Goal: Task Accomplishment & Management: Use online tool/utility

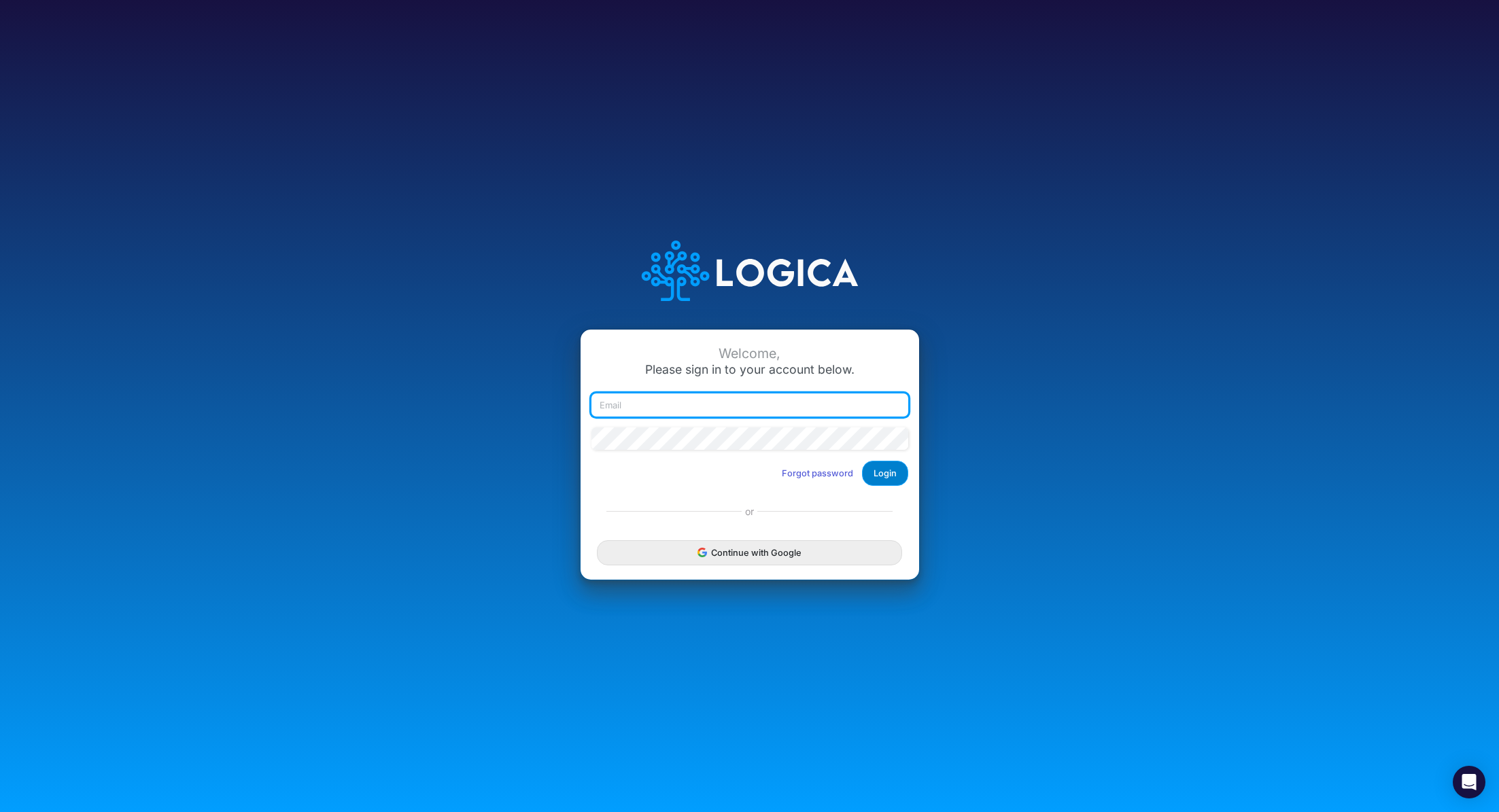
type input "[PERSON_NAME][EMAIL_ADDRESS][PERSON_NAME][DOMAIN_NAME]"
click at [892, 479] on button "Login" at bounding box center [885, 473] width 46 height 25
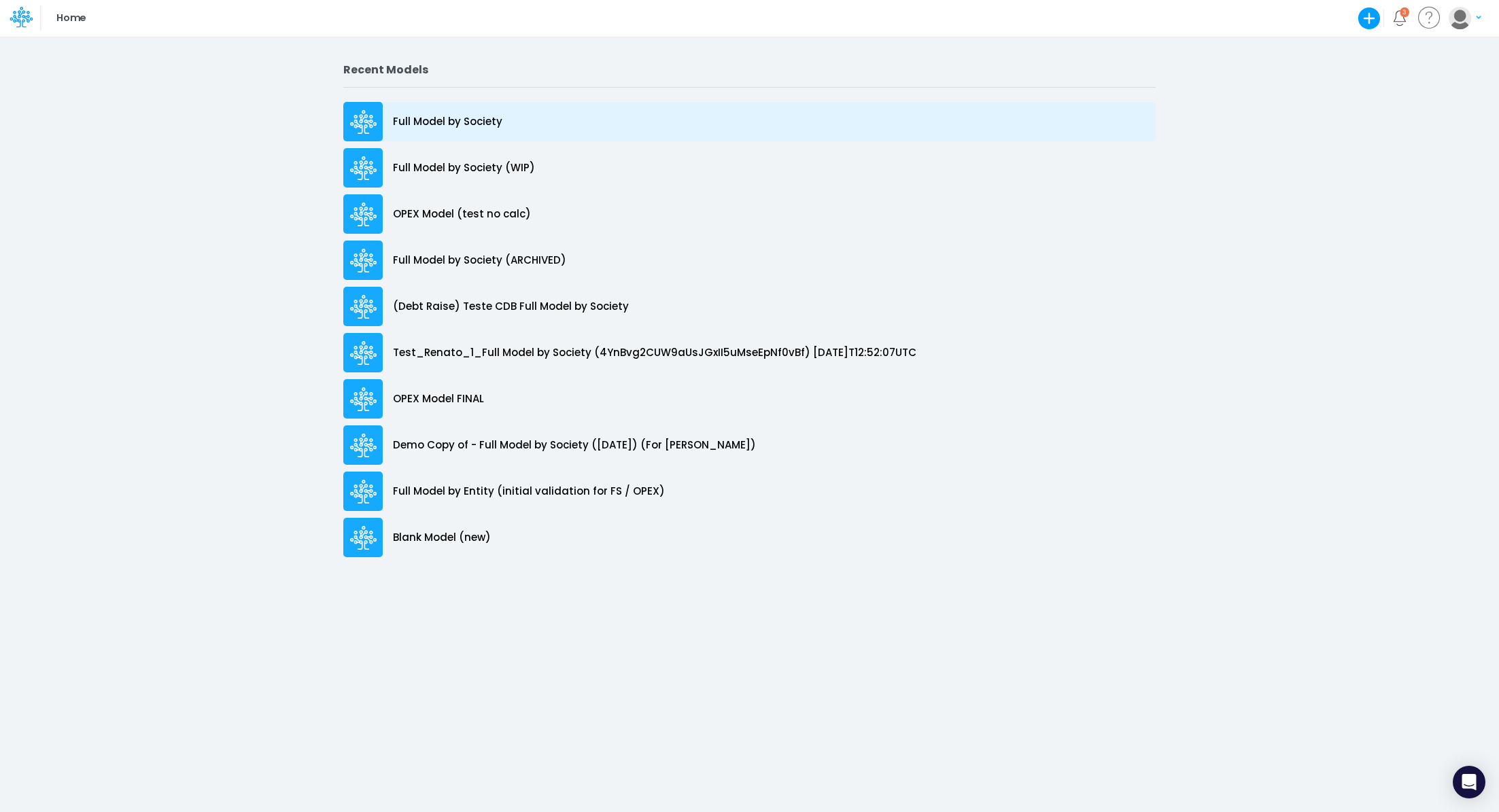
click at [454, 124] on p "Full Model by Society" at bounding box center [448, 122] width 110 height 16
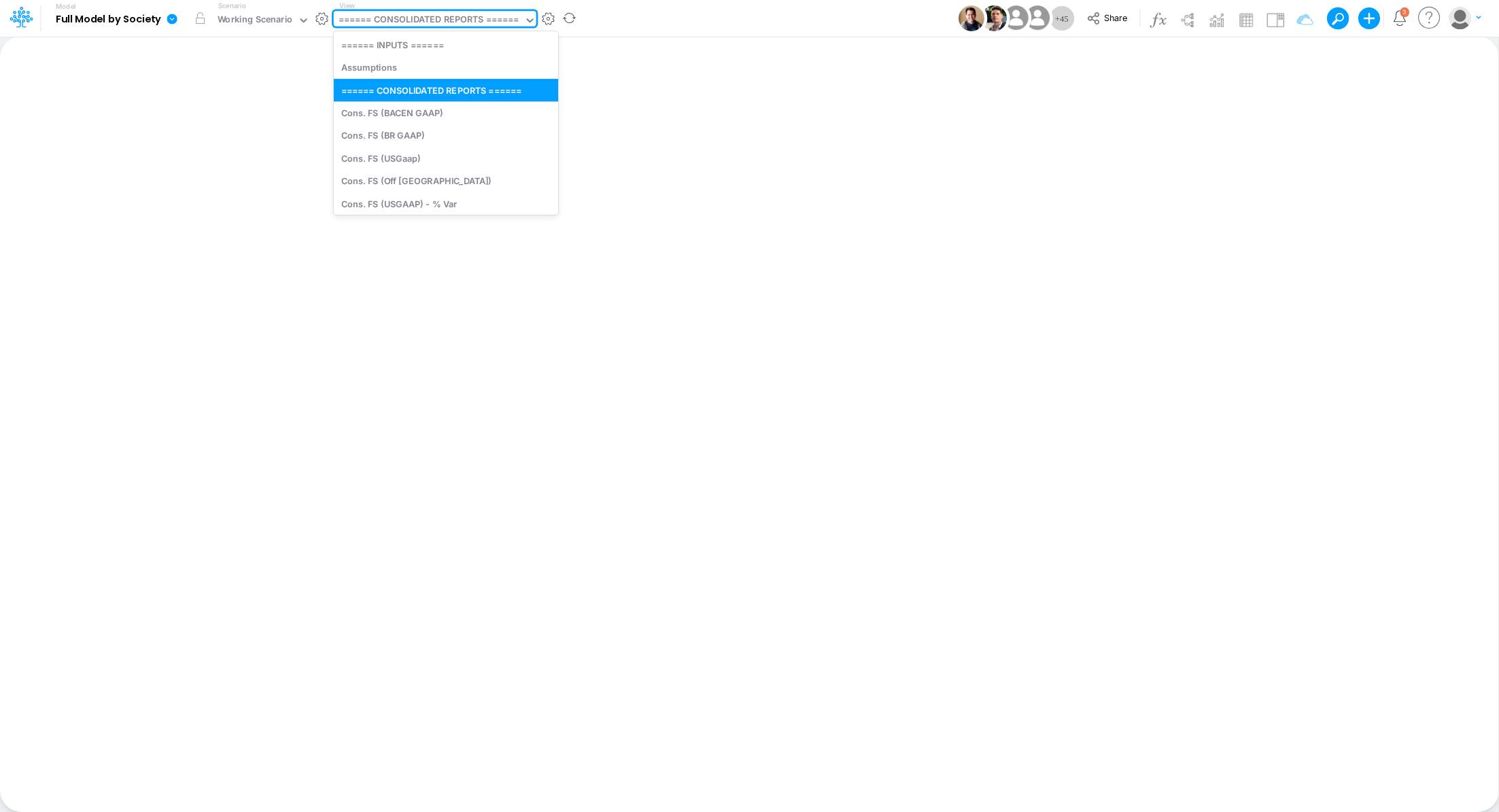
click at [402, 14] on div "====== CONSOLIDATED REPORTS ======" at bounding box center [429, 20] width 181 height 16
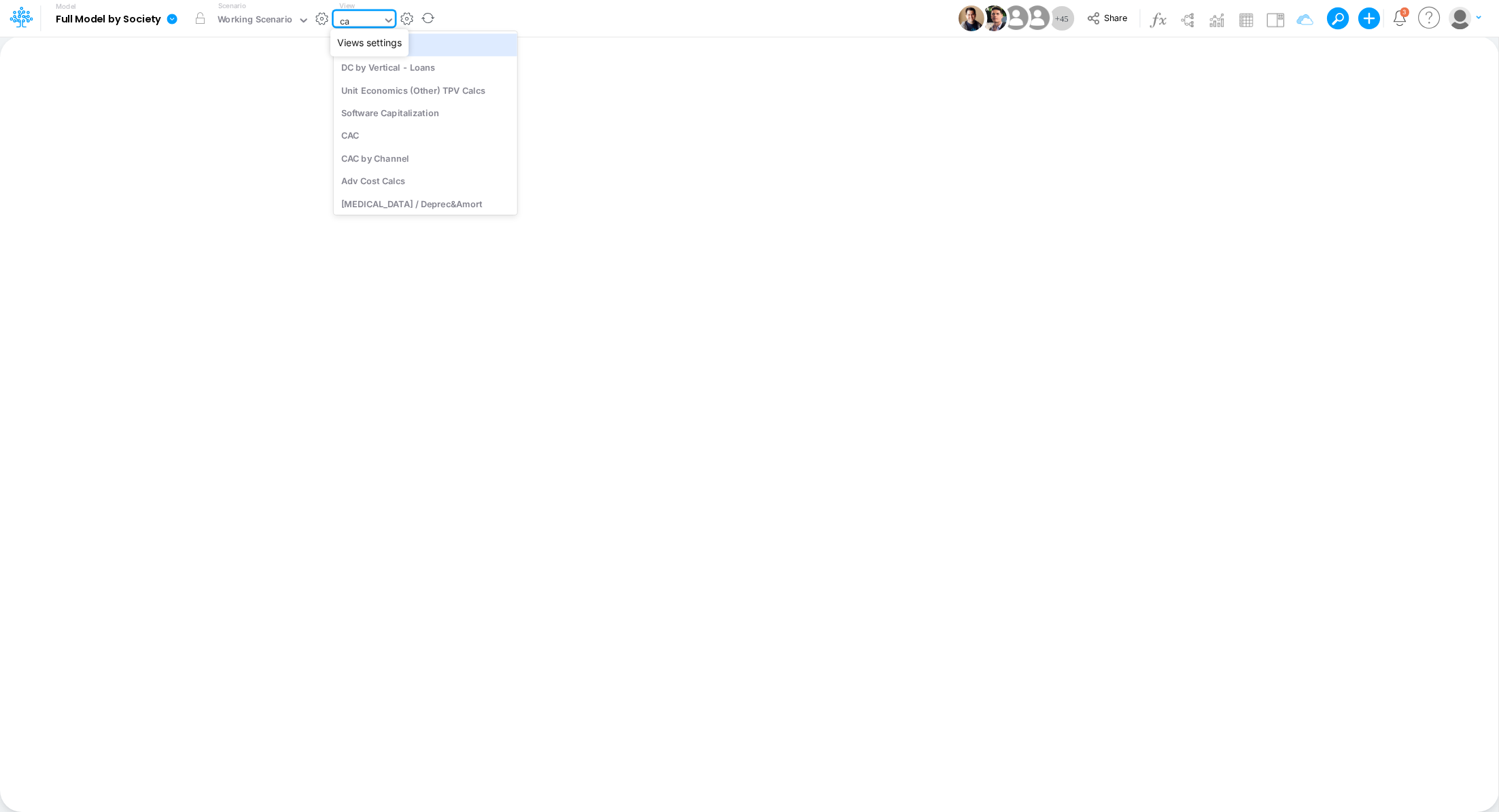
type input "cac"
click at [431, 46] on div "CAC" at bounding box center [425, 45] width 184 height 23
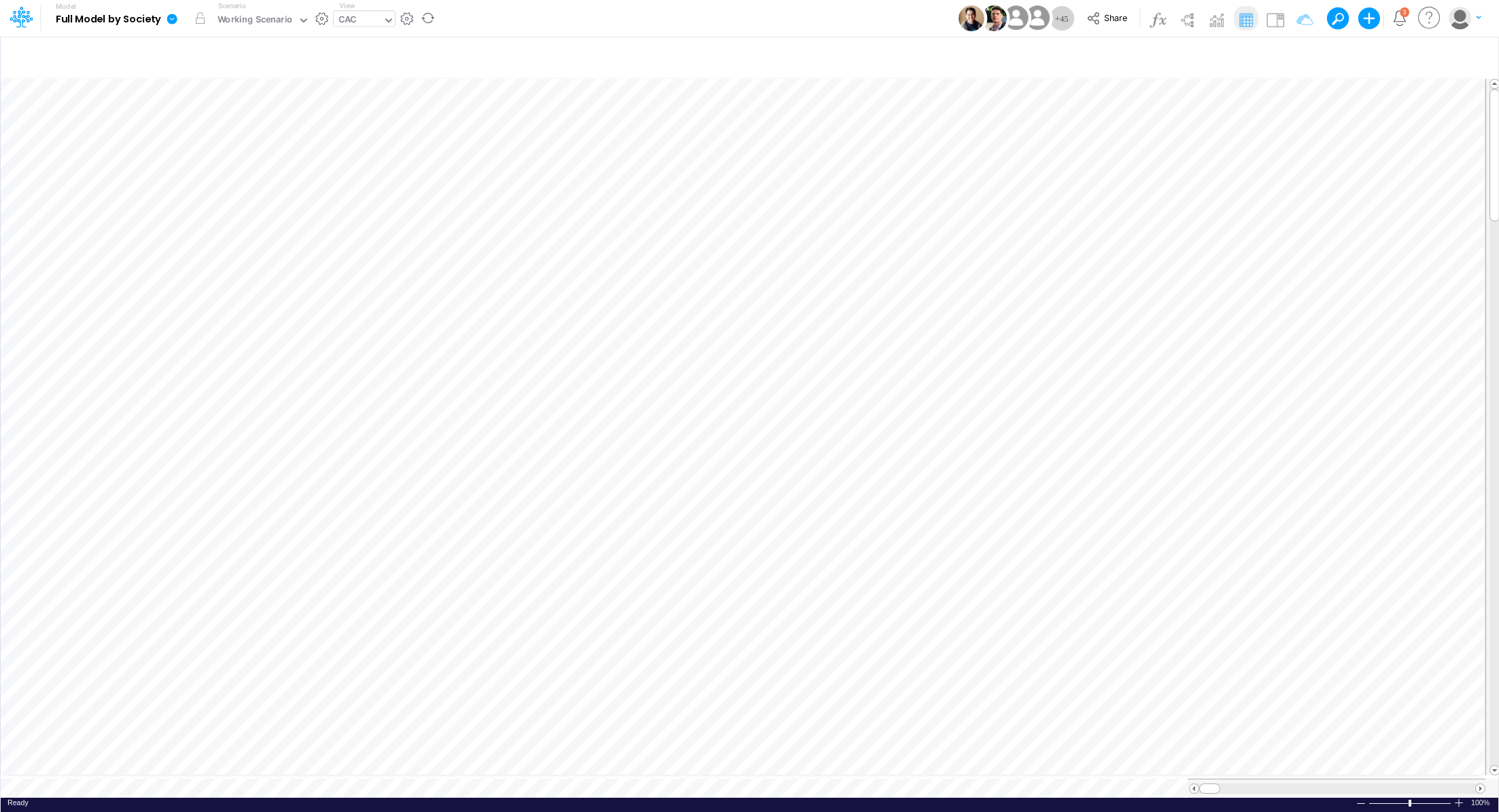
scroll to position [6, 2]
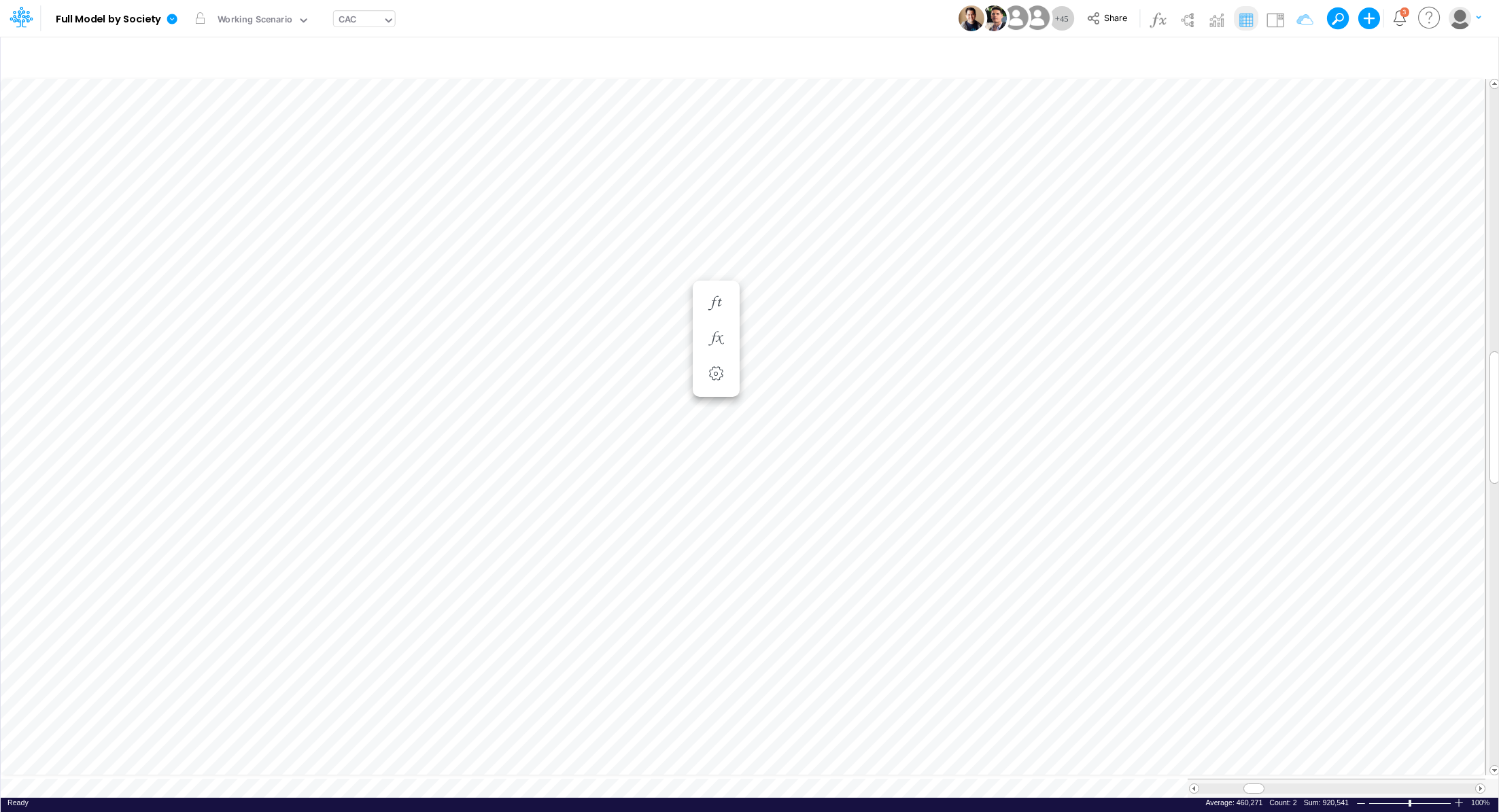
click at [334, 23] on div "CAC" at bounding box center [358, 20] width 49 height 20
type input "cog"
click at [365, 40] on div "COGS (01BR)" at bounding box center [425, 45] width 184 height 23
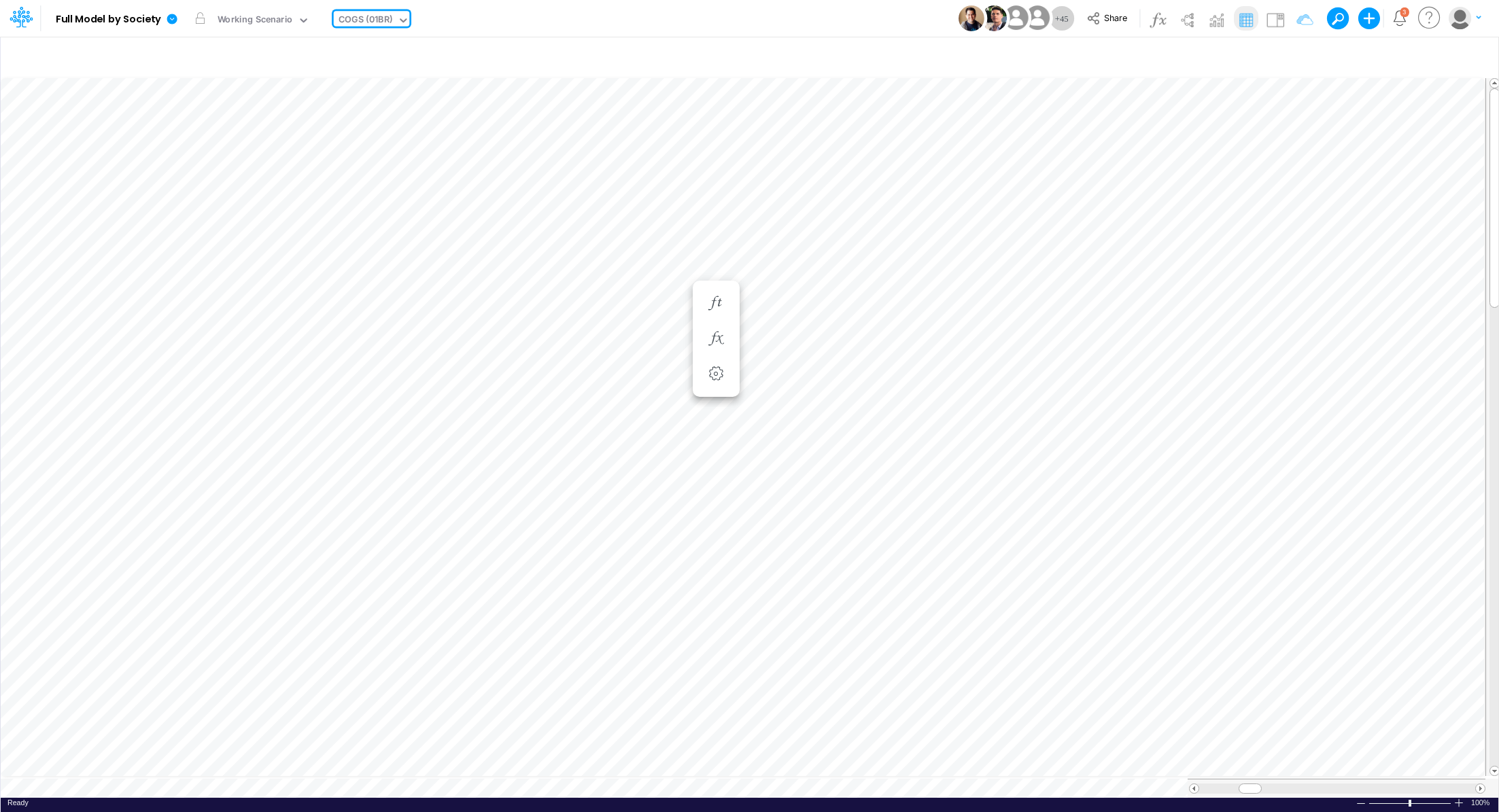
click at [358, 20] on div "COGS (01BR)" at bounding box center [365, 20] width 54 height 16
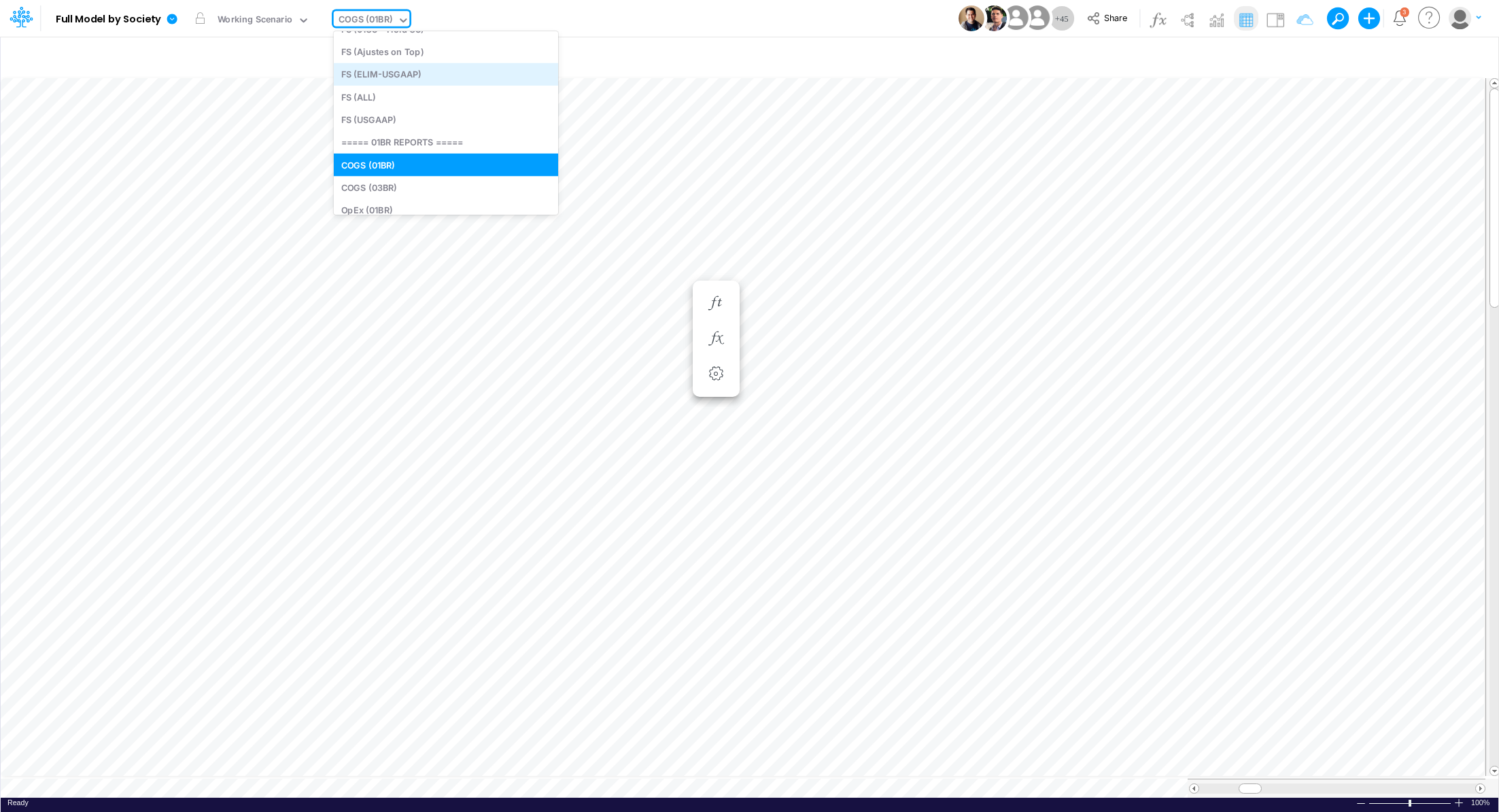
scroll to position [674, 0]
click at [448, 181] on div "COGS (03BR)" at bounding box center [445, 188] width 225 height 23
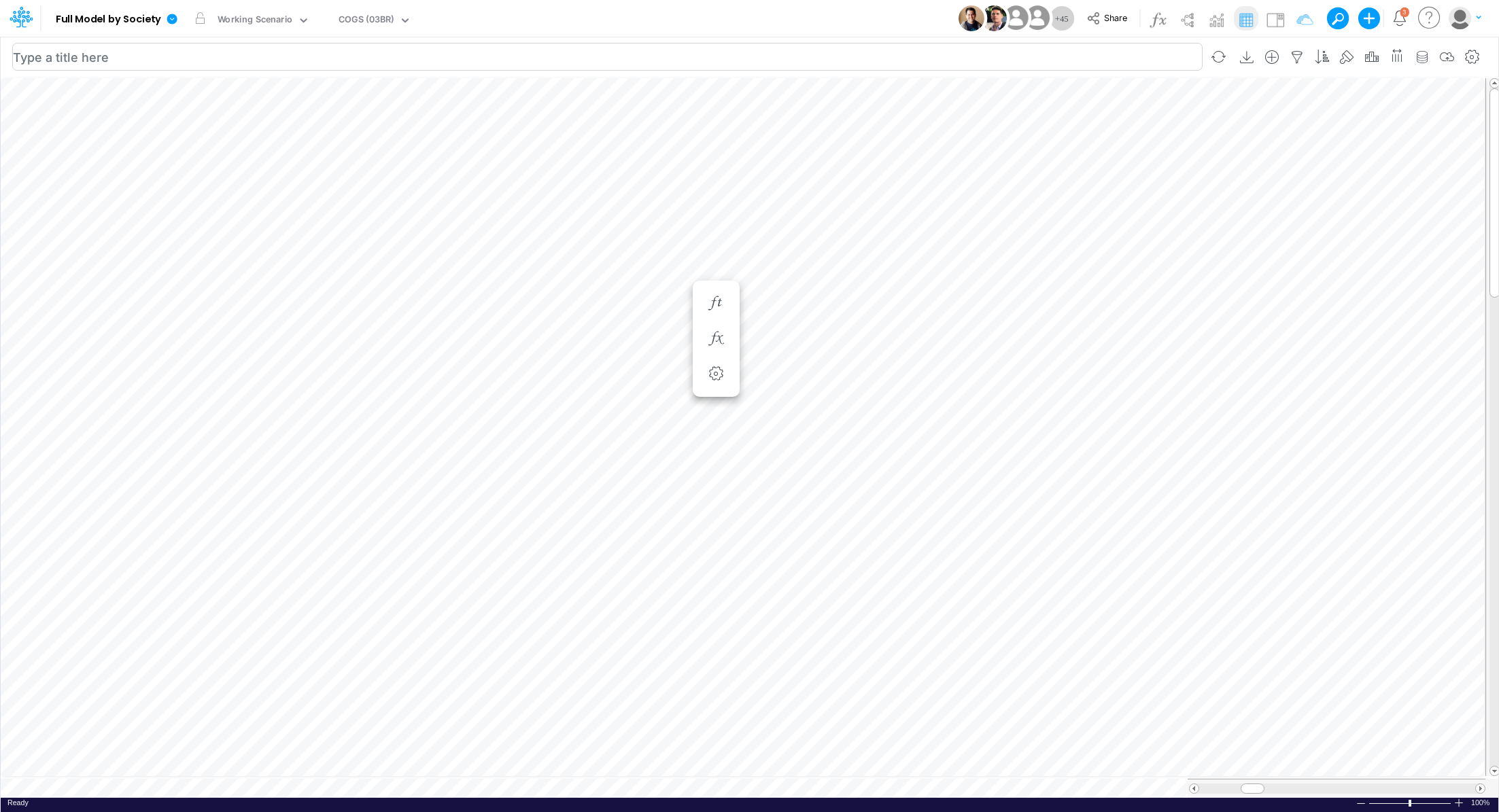
scroll to position [6, 2]
click at [377, 19] on div "COGS (03BR)" at bounding box center [367, 20] width 56 height 16
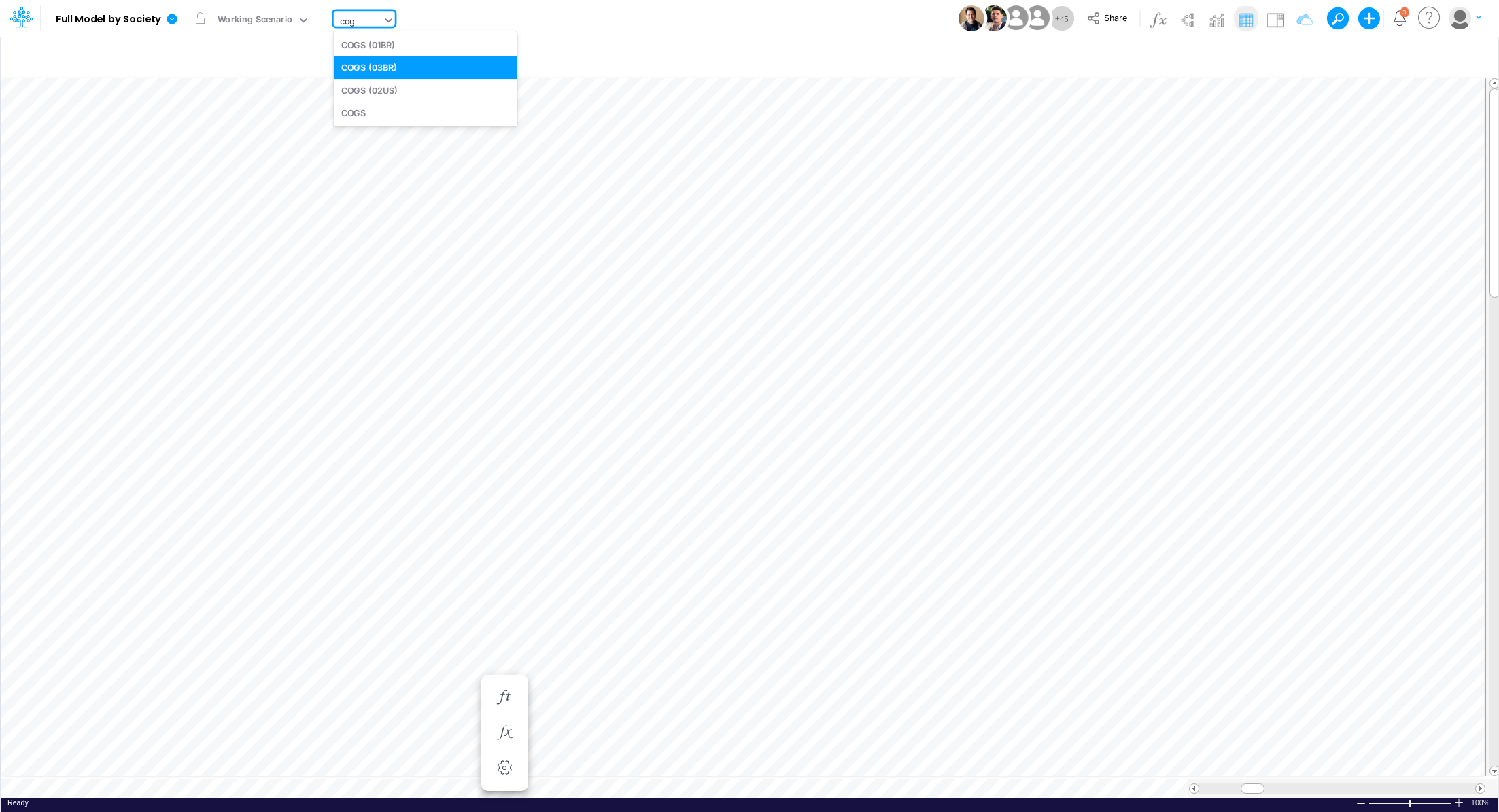
scroll to position [0, 0]
type input "cogs"
click at [377, 93] on div "COGS (02US)" at bounding box center [425, 90] width 184 height 23
click at [1470, 54] on icon "button" at bounding box center [1473, 57] width 20 height 14
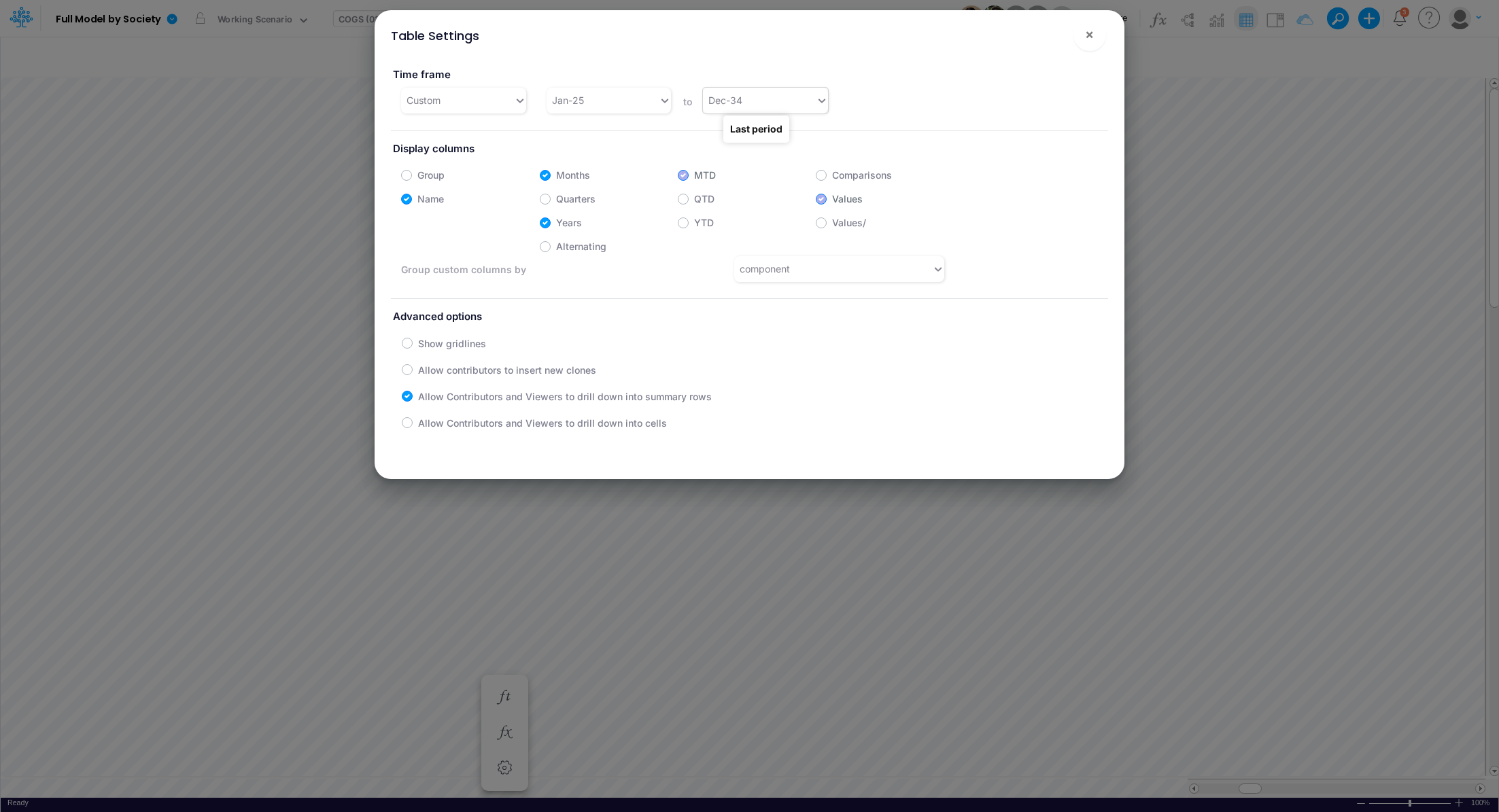
click at [762, 102] on div "Dec-34" at bounding box center [759, 101] width 112 height 23
click at [639, 103] on div "Jan-25" at bounding box center [603, 101] width 112 height 23
click at [601, 131] on div "Jan-24" at bounding box center [607, 124] width 124 height 25
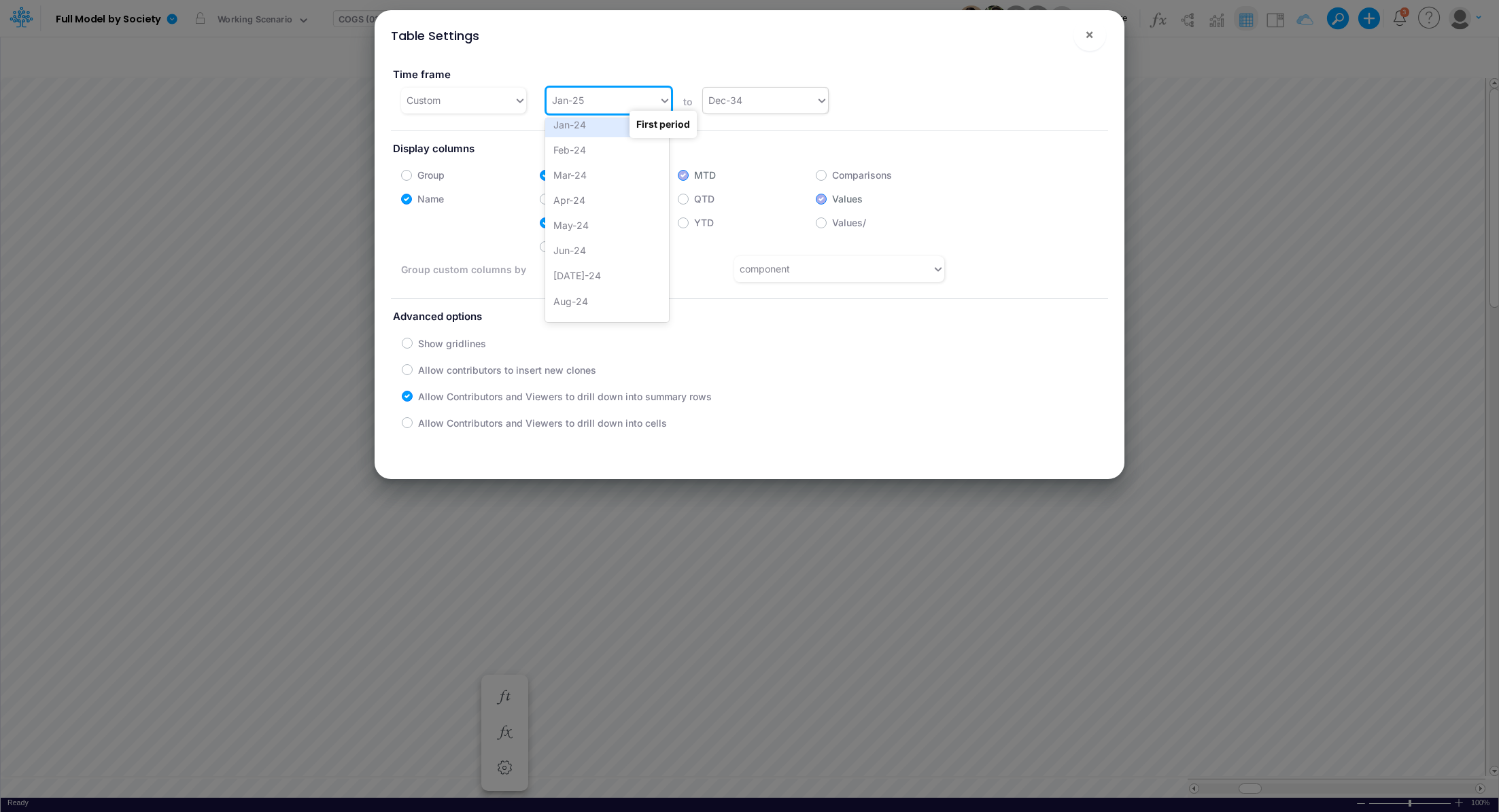
click at [763, 103] on div "Dec-34" at bounding box center [759, 101] width 112 height 23
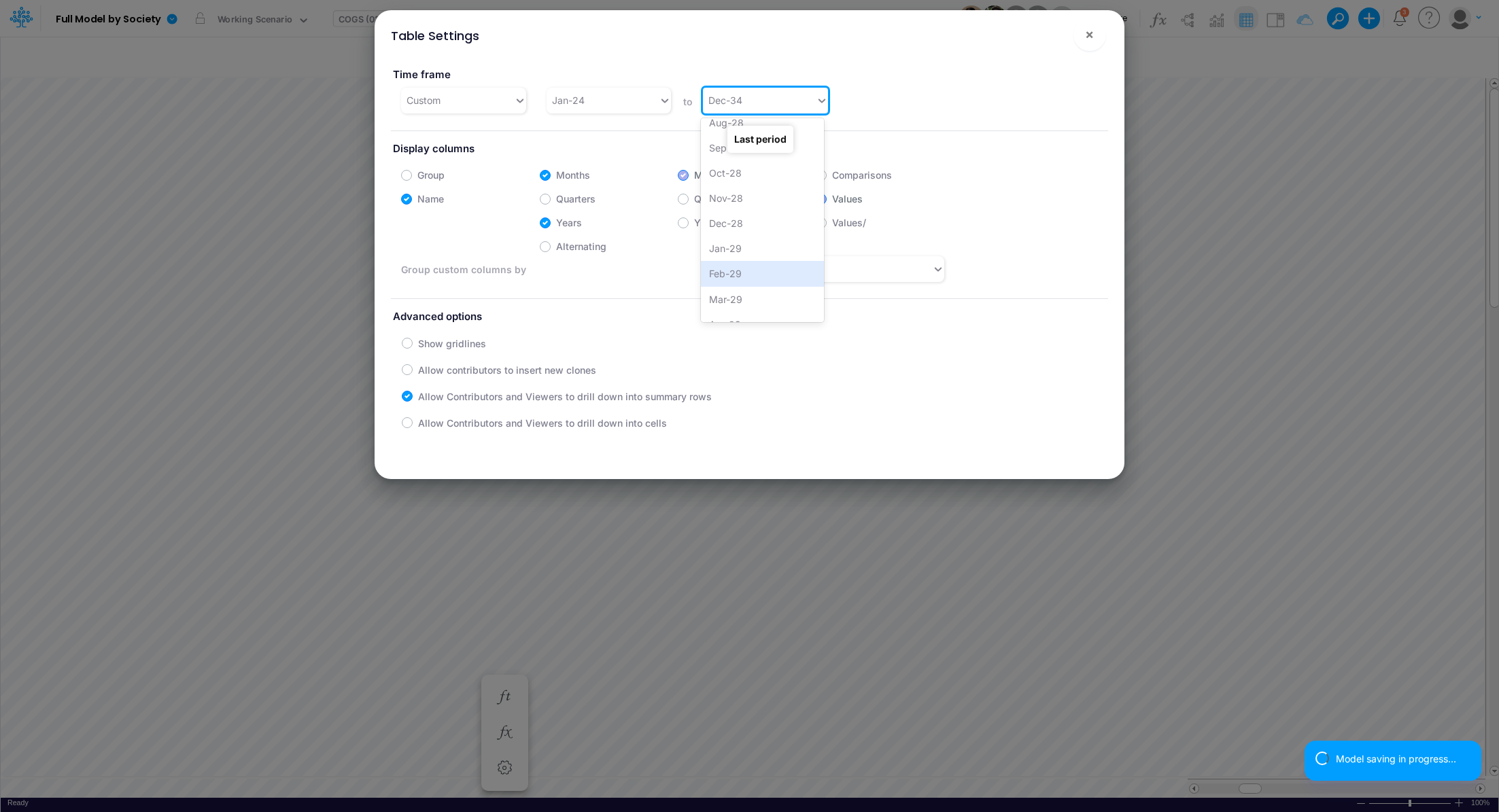
scroll to position [1703, 0]
click at [762, 218] on div "Dec-28" at bounding box center [763, 222] width 124 height 25
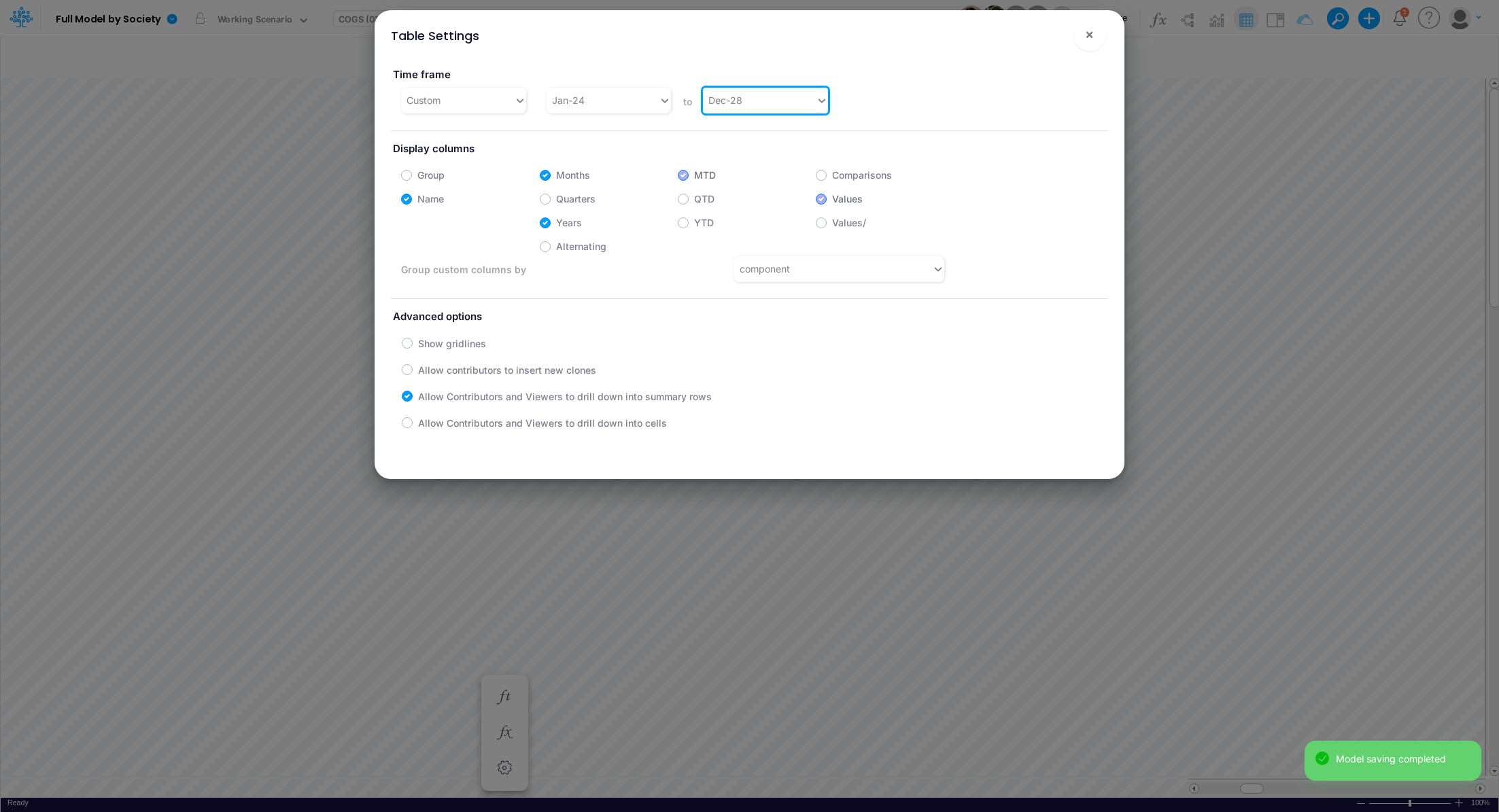
click at [836, 549] on div "Table Settings × Time frame Custom Jan-24 to option Dec-28, selected. 0 results…" at bounding box center [750, 406] width 1499 height 812
click at [1094, 39] on button "×" at bounding box center [1089, 34] width 33 height 33
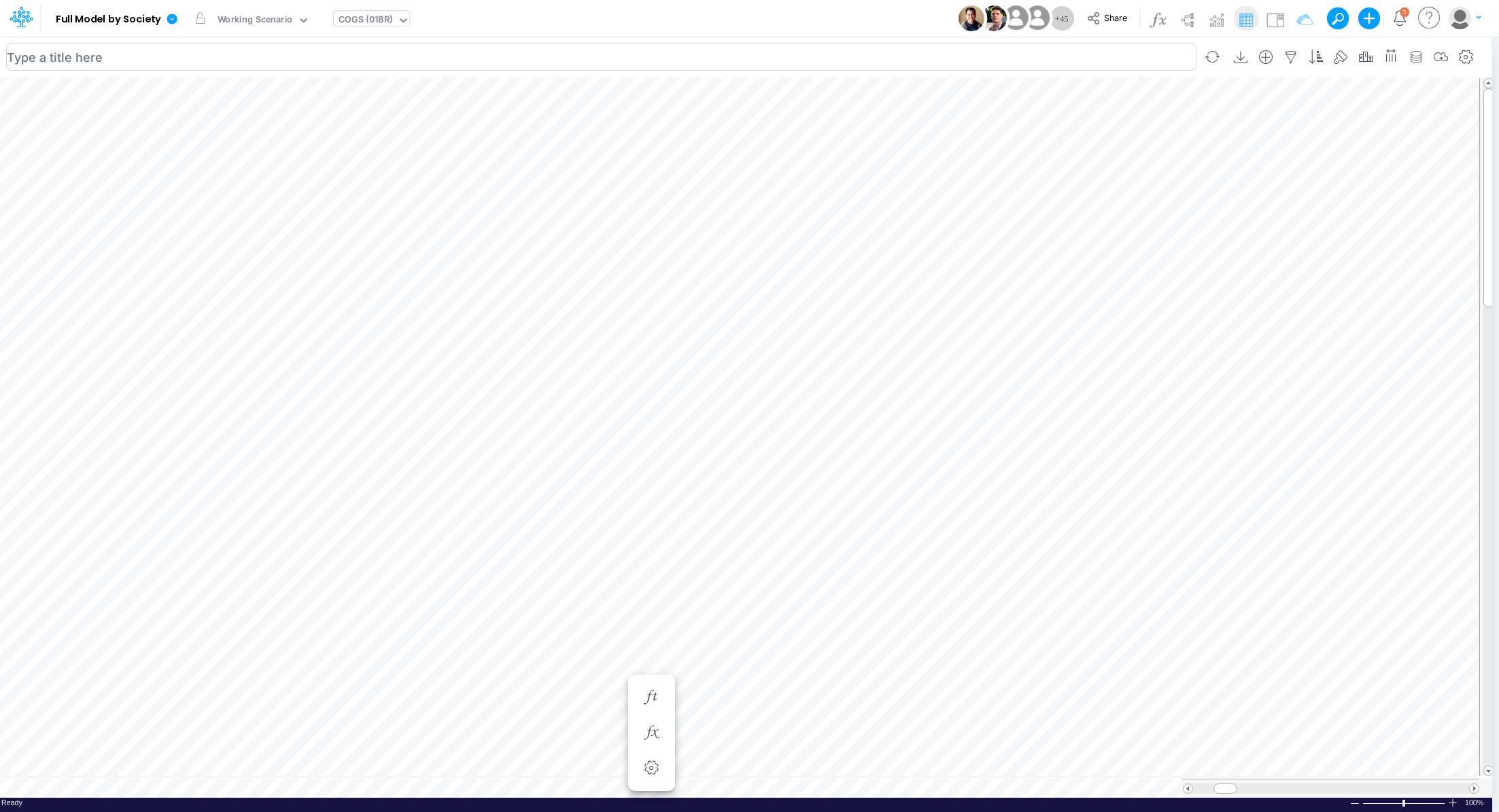
scroll to position [6, 2]
click at [263, 20] on div "Working Scenario" at bounding box center [256, 20] width 76 height 16
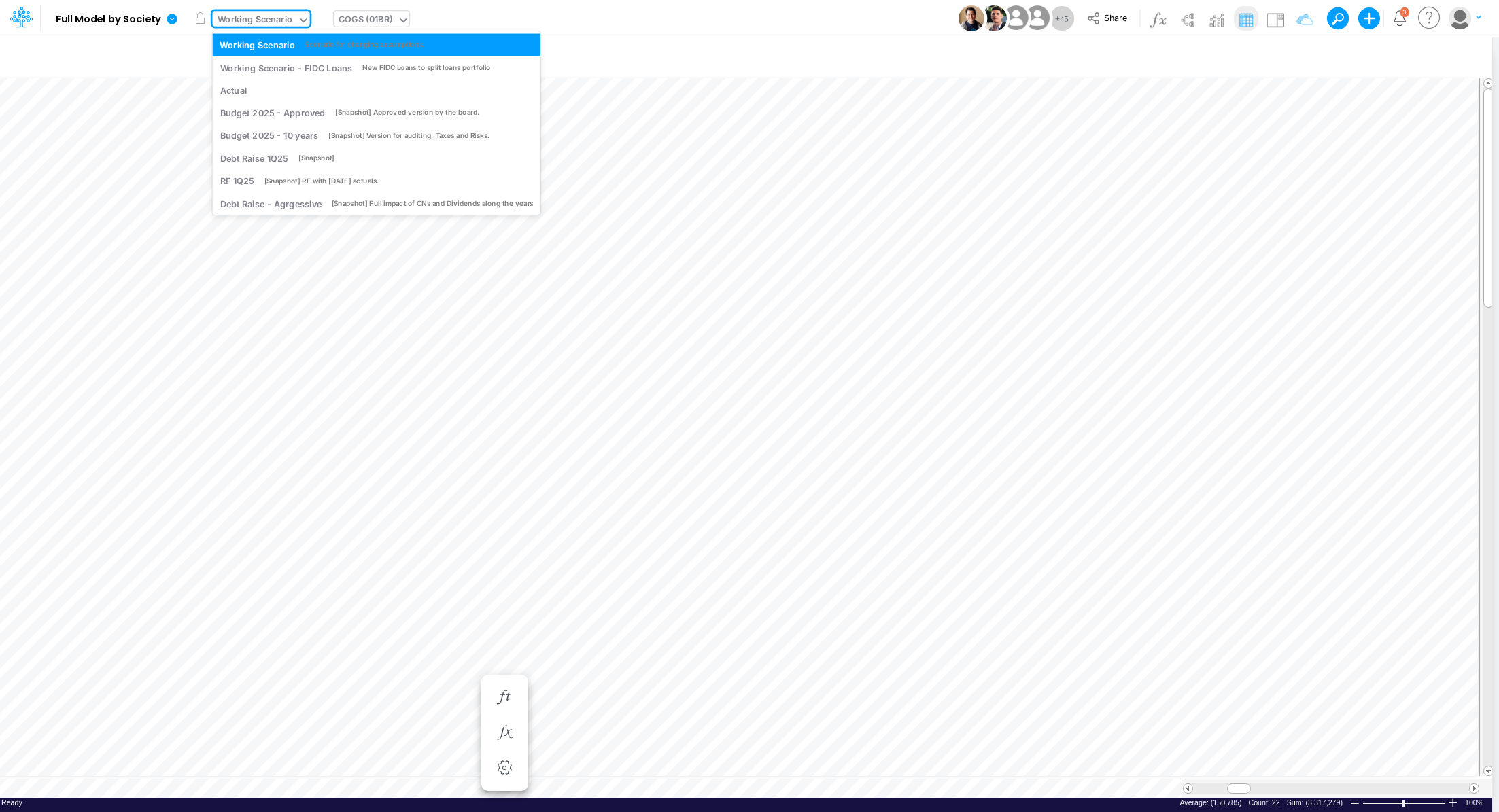
click at [358, 17] on div "COGS (01BR)" at bounding box center [365, 20] width 54 height 16
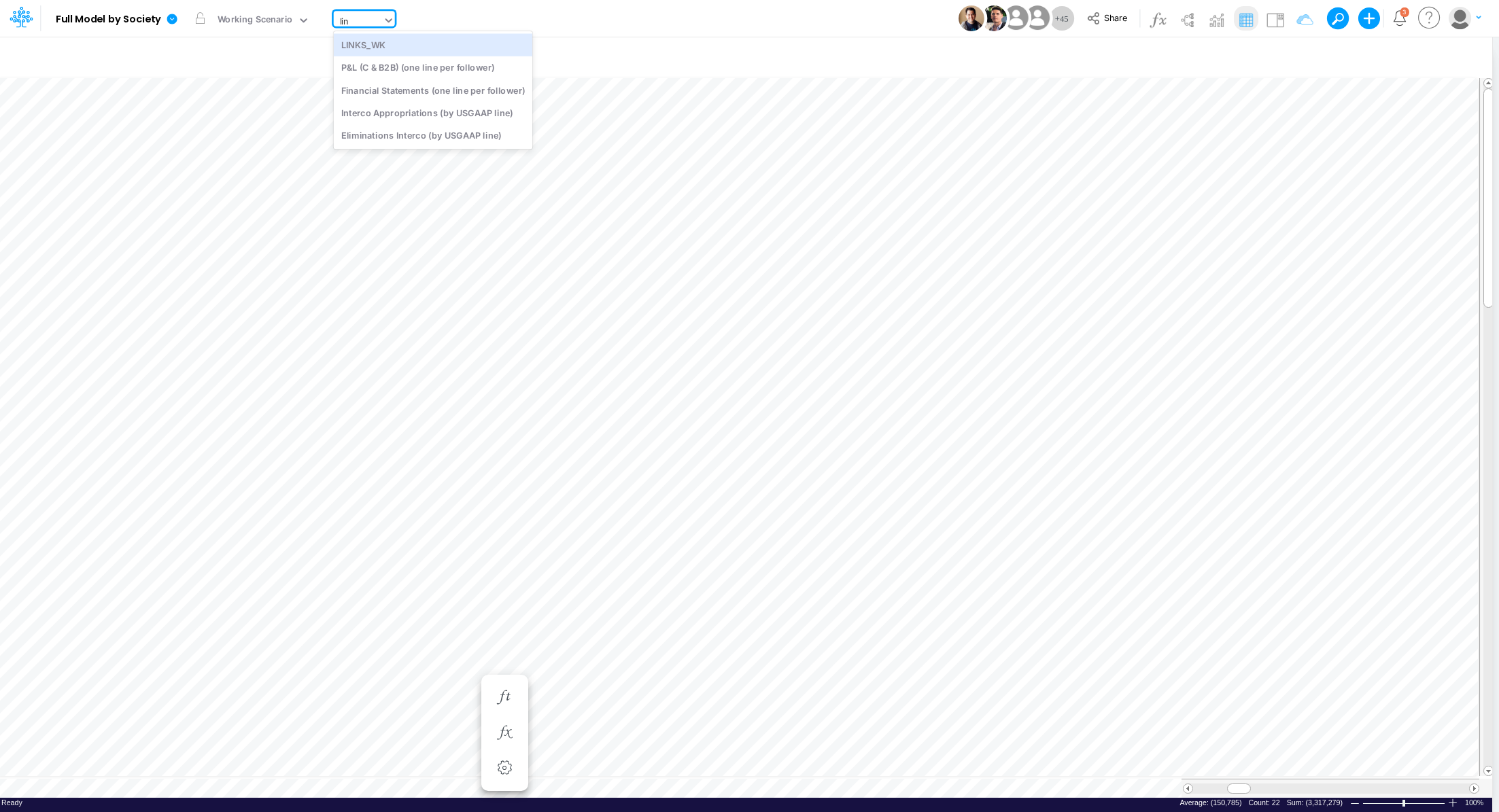
scroll to position [0, 0]
type input "link"
click at [368, 45] on div "LINKS_WK" at bounding box center [425, 45] width 184 height 23
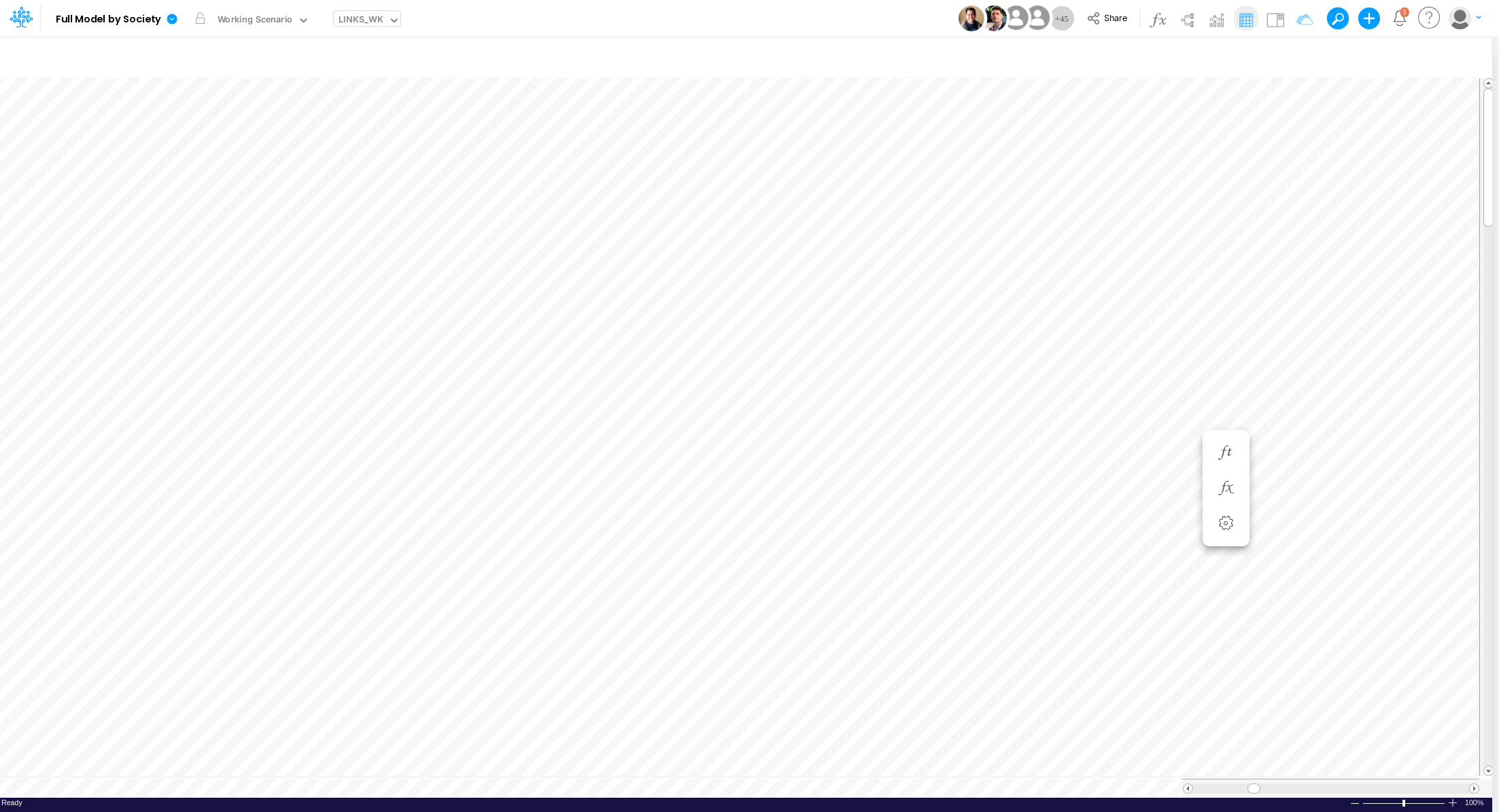
scroll to position [6, 2]
click at [589, 764] on div "Close" at bounding box center [592, 772] width 58 height 17
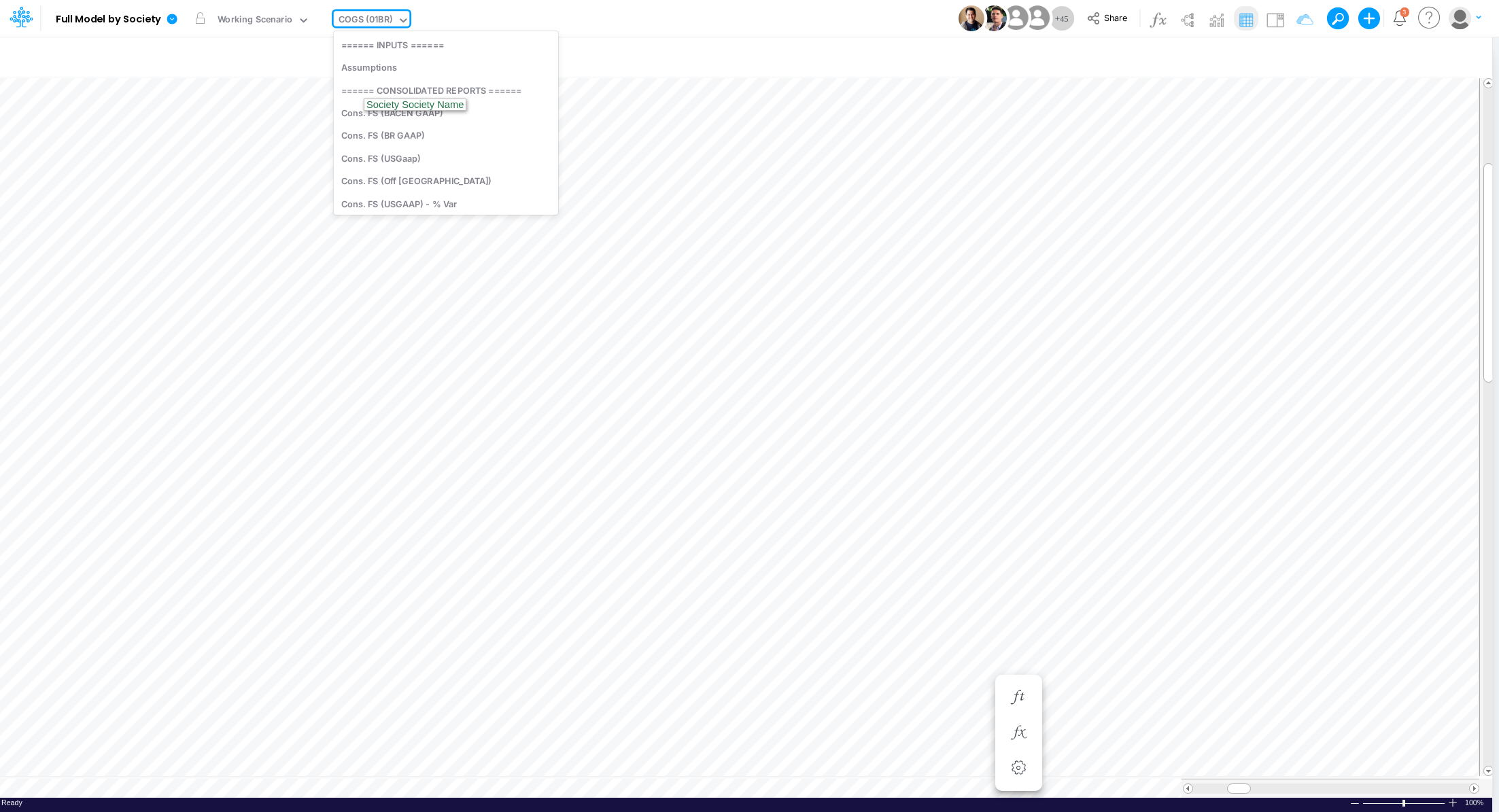
click at [352, 24] on div "COGS (01BR)" at bounding box center [365, 20] width 54 height 16
click at [407, 154] on div "Cons. FS (USGaap)" at bounding box center [445, 154] width 225 height 23
type input "Consolidated FS - USGAAP"
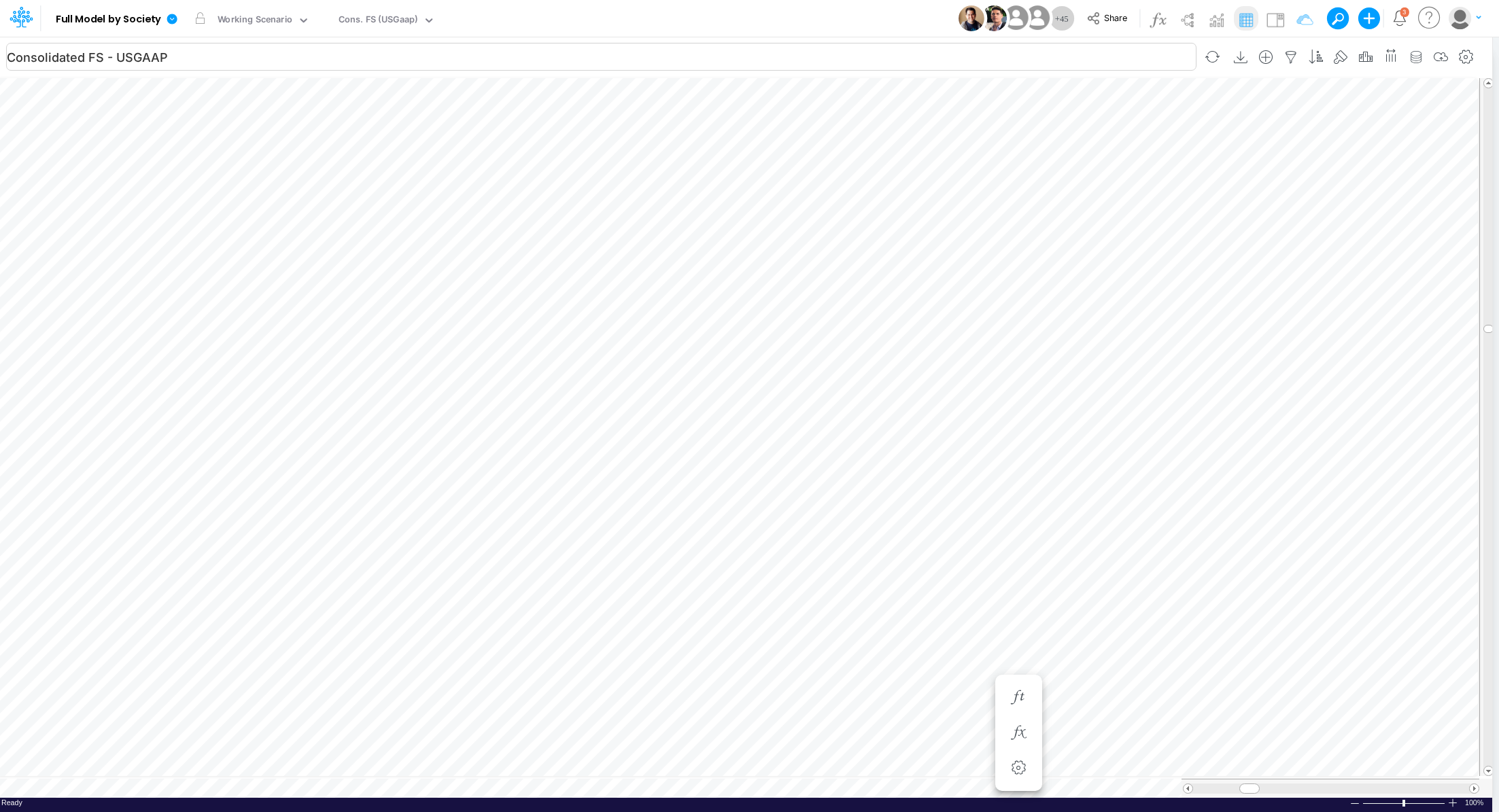
scroll to position [6, 2]
type input "Consolidated FS - USGAAP"
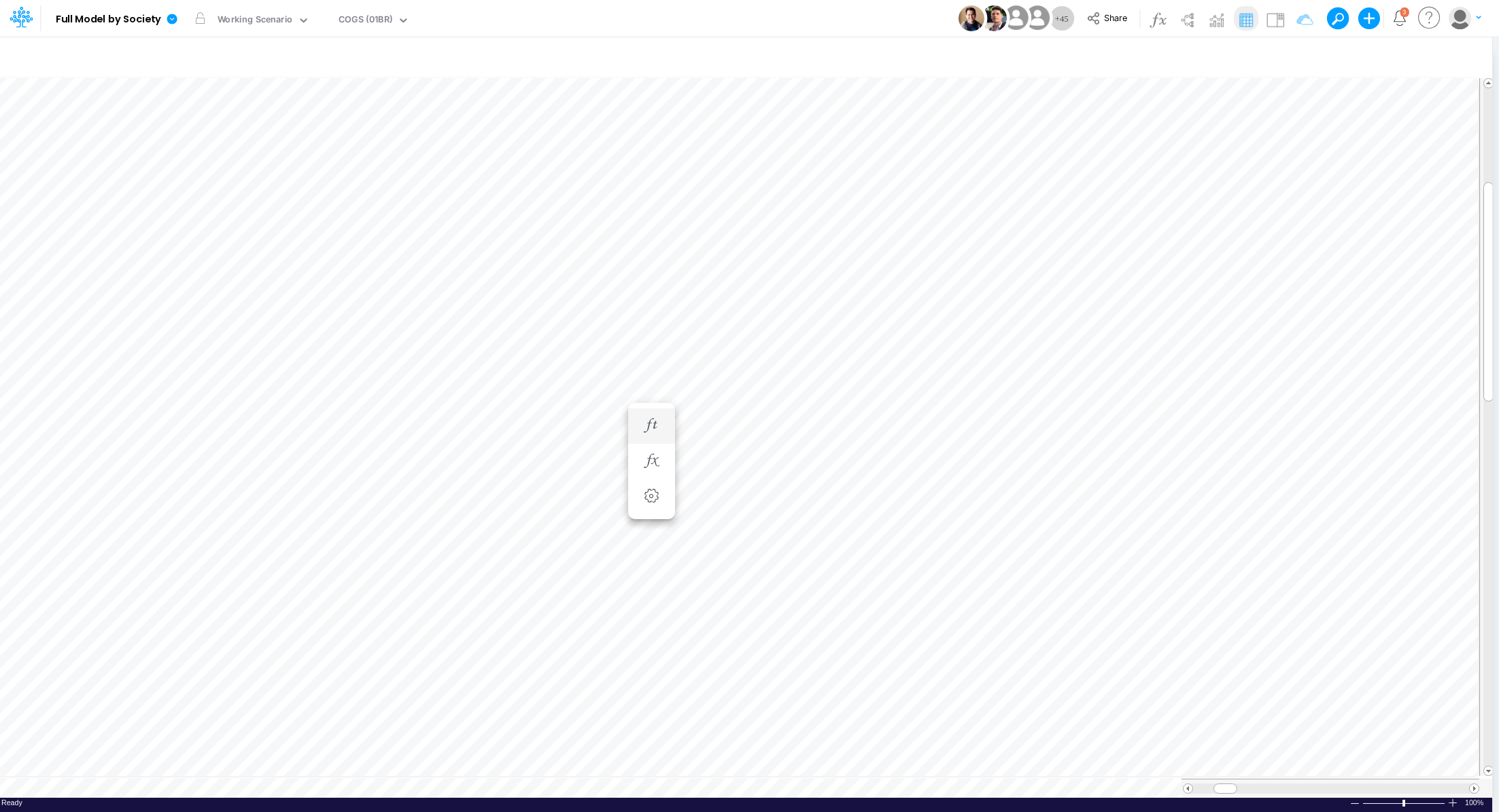
scroll to position [6, 2]
